Goal: Information Seeking & Learning: Learn about a topic

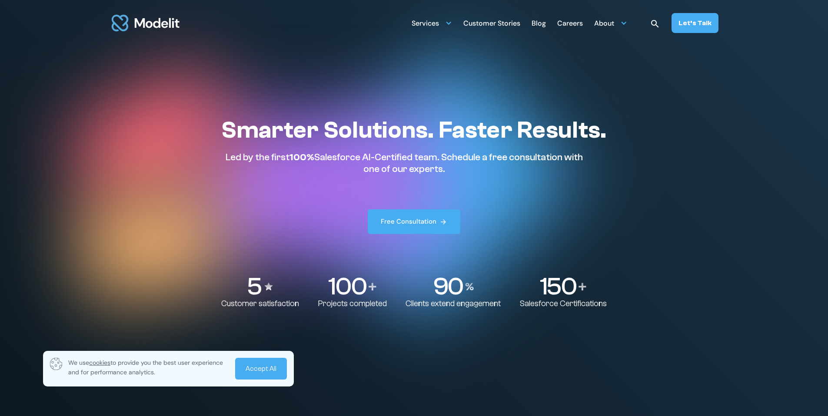
click at [573, 25] on div "Careers" at bounding box center [570, 24] width 26 height 17
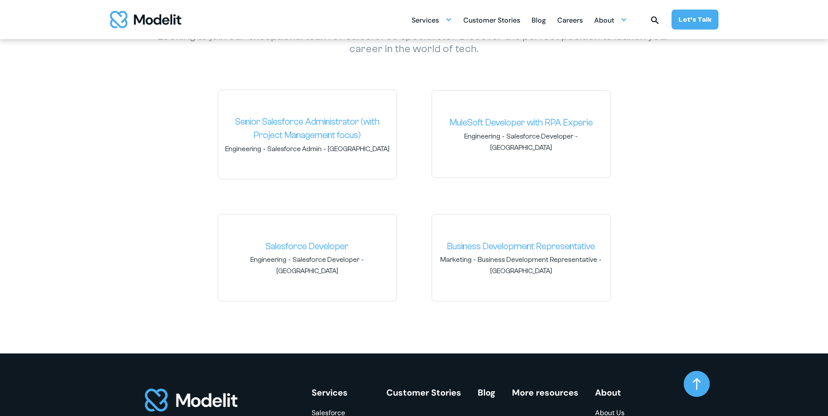
scroll to position [1294, 0]
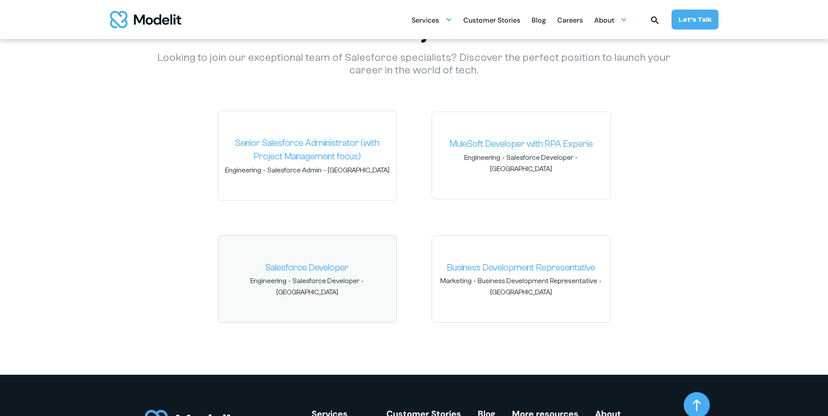
click at [320, 274] on link "Salesforce Developer" at bounding box center [307, 268] width 164 height 14
click at [486, 282] on span "Business Development Representative" at bounding box center [538, 281] width 120 height 10
click at [484, 267] on link "Business Development Representative" at bounding box center [521, 268] width 164 height 14
